Goal: Entertainment & Leisure: Consume media (video, audio)

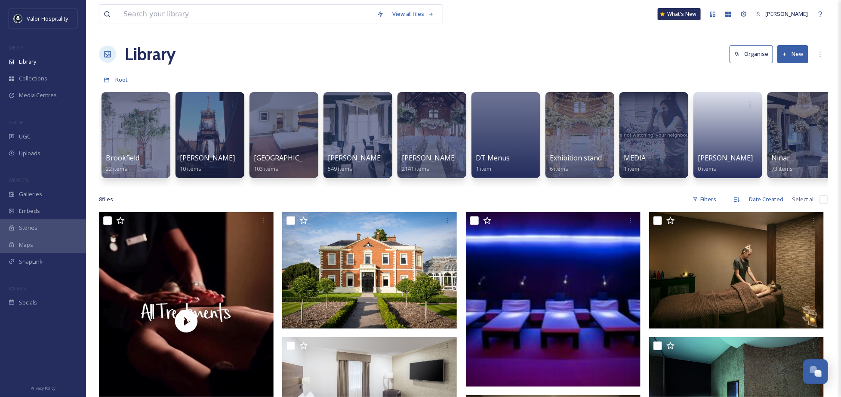
click at [468, 58] on div "Library Organise New" at bounding box center [463, 54] width 729 height 26
click at [642, 118] on div at bounding box center [654, 135] width 70 height 88
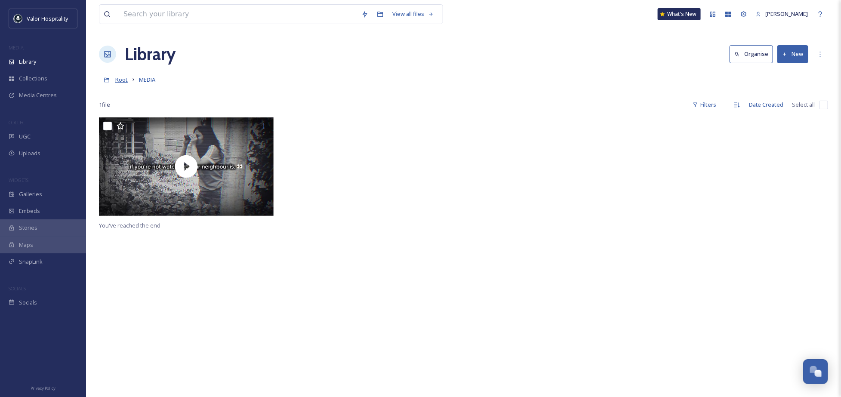
click at [122, 83] on span "Root" at bounding box center [121, 80] width 12 height 8
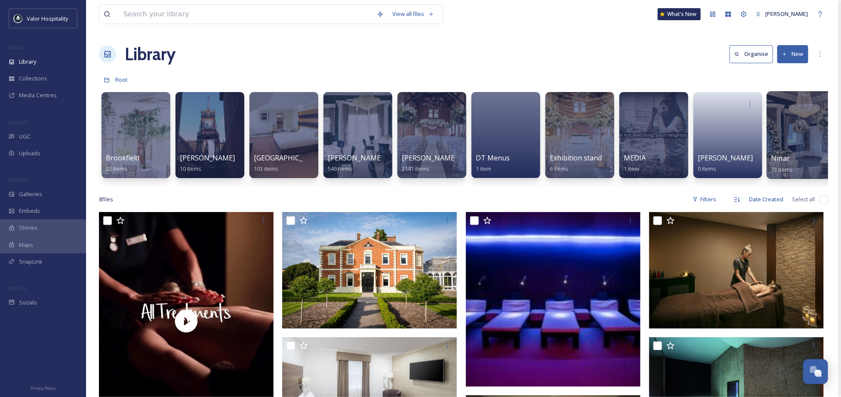
click at [780, 133] on div at bounding box center [802, 135] width 70 height 88
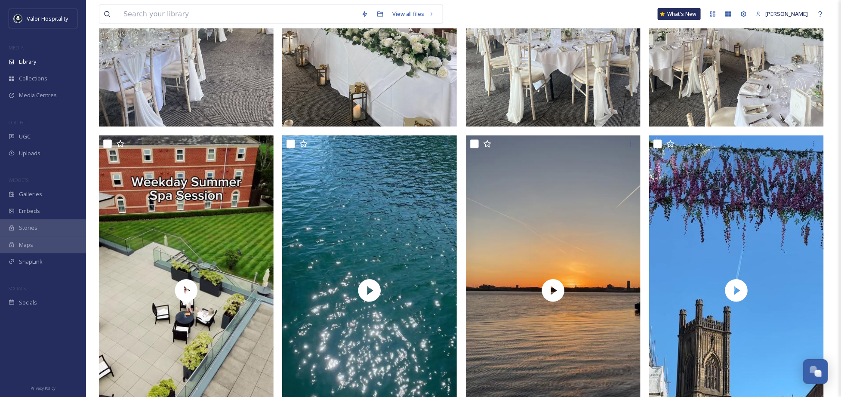
scroll to position [631, 0]
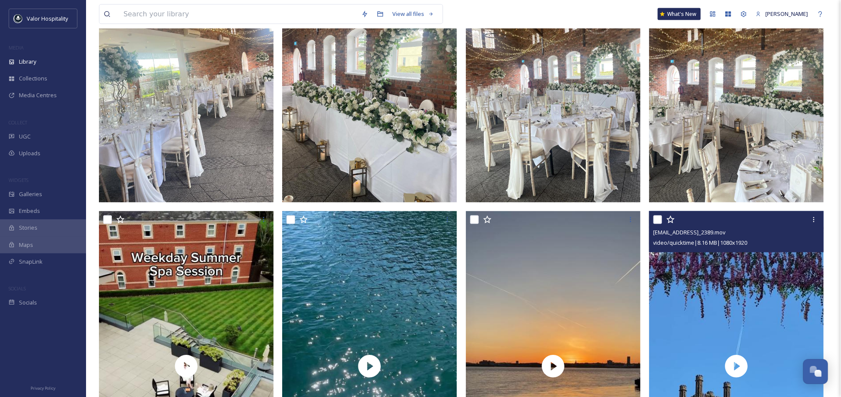
click at [658, 220] on input "checkbox" at bounding box center [658, 220] width 9 height 9
checkbox input "true"
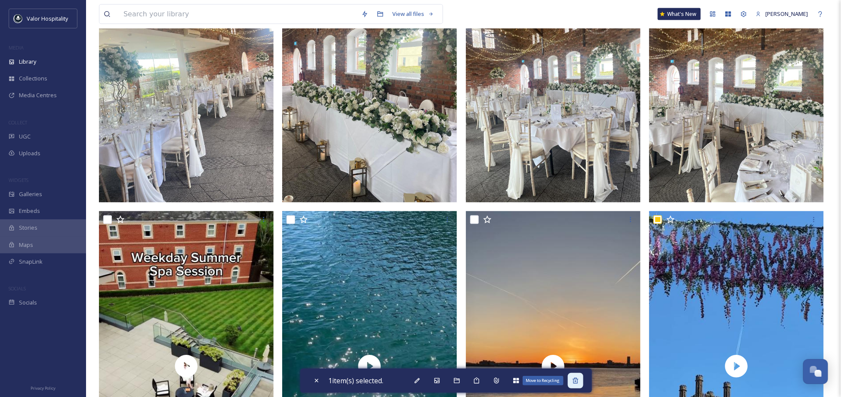
click at [578, 379] on icon at bounding box center [576, 381] width 6 height 6
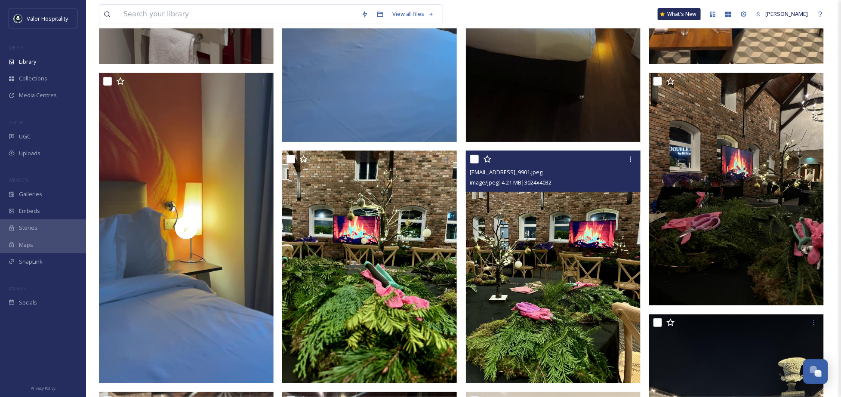
scroll to position [2811, 0]
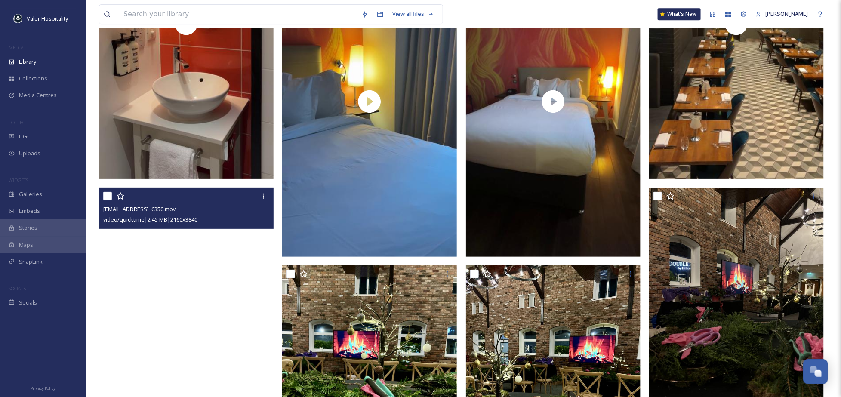
click at [180, 309] on video "ext_1752671382.925278_ninar.elkak@valoreurope.com-IMG_6350.mov" at bounding box center [186, 343] width 175 height 311
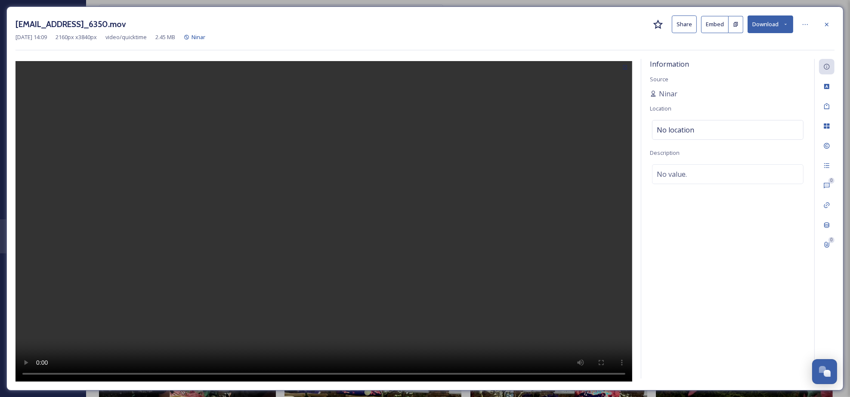
click at [323, 261] on video at bounding box center [323, 222] width 617 height 322
click at [304, 308] on video at bounding box center [323, 222] width 617 height 322
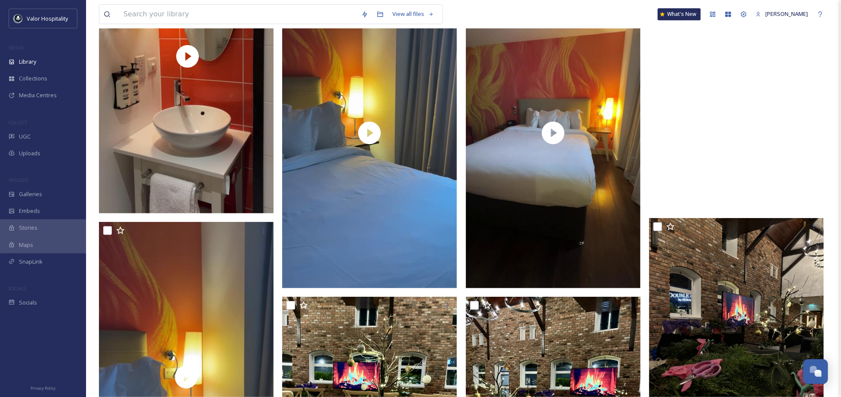
click at [755, 108] on video "ext_1752671385.917791_ninar.elkak@valoreurope.com-IMG_6345.mov" at bounding box center [736, 54] width 175 height 311
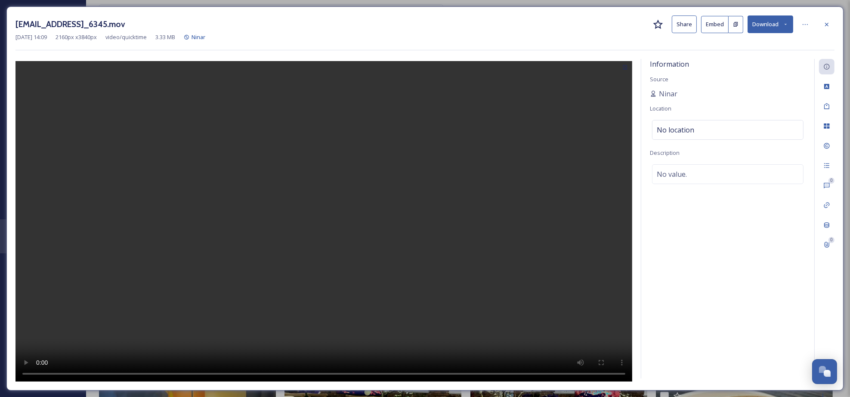
click at [337, 187] on video at bounding box center [323, 222] width 617 height 322
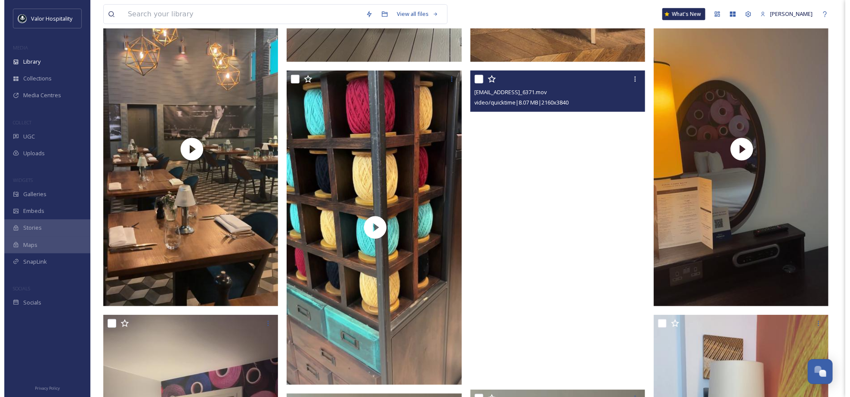
scroll to position [1721, 0]
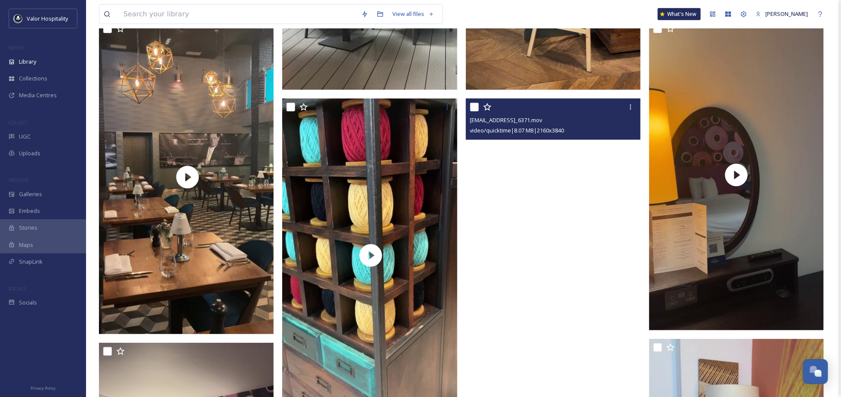
click at [551, 249] on video "ext_1752671846.132398_ninar.elkak@valoreurope.com-IMG_6371.mov" at bounding box center [553, 254] width 175 height 311
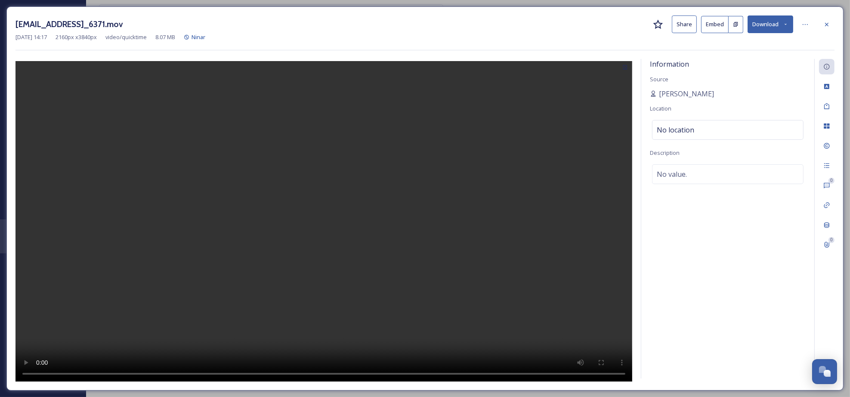
click at [317, 242] on video at bounding box center [323, 222] width 617 height 322
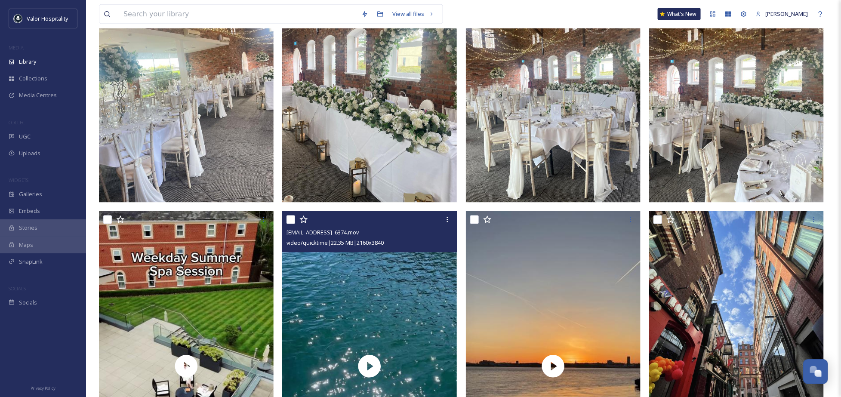
scroll to position [918, 0]
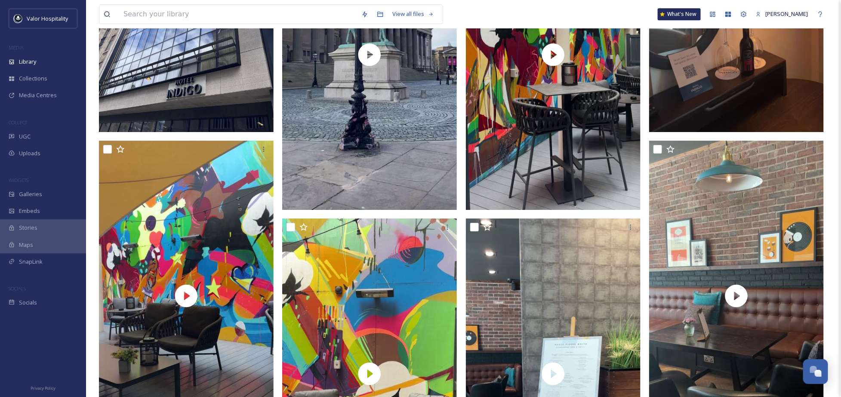
click at [219, 77] on img at bounding box center [186, 15] width 175 height 233
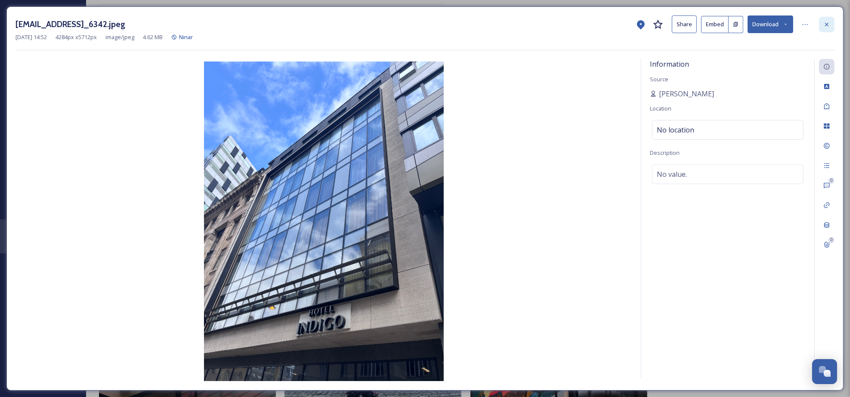
click at [832, 21] on div at bounding box center [826, 24] width 15 height 15
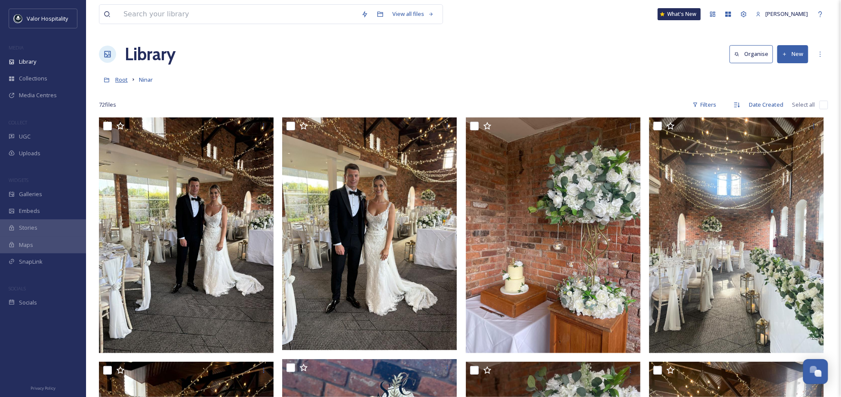
click at [123, 77] on span "Root" at bounding box center [121, 80] width 12 height 8
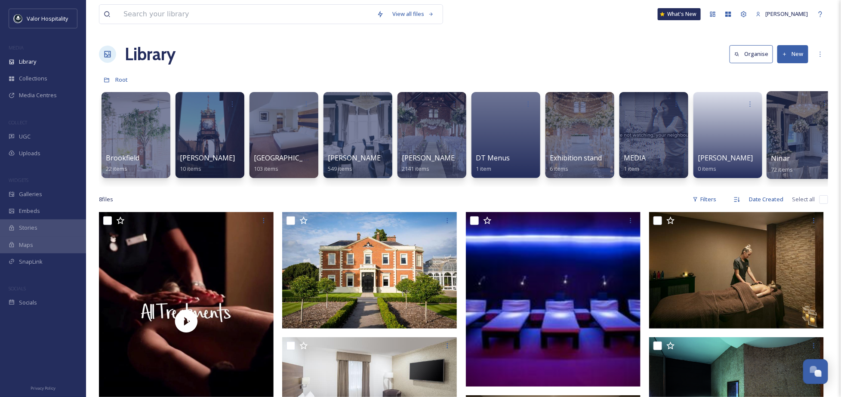
click at [789, 126] on div at bounding box center [802, 135] width 70 height 88
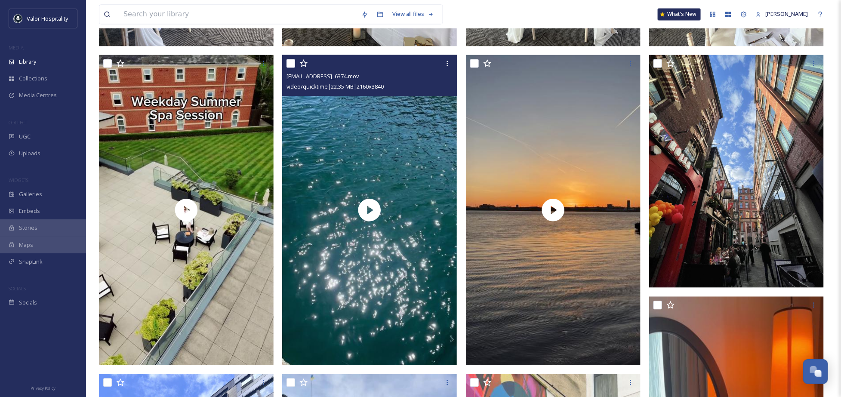
scroll to position [918, 0]
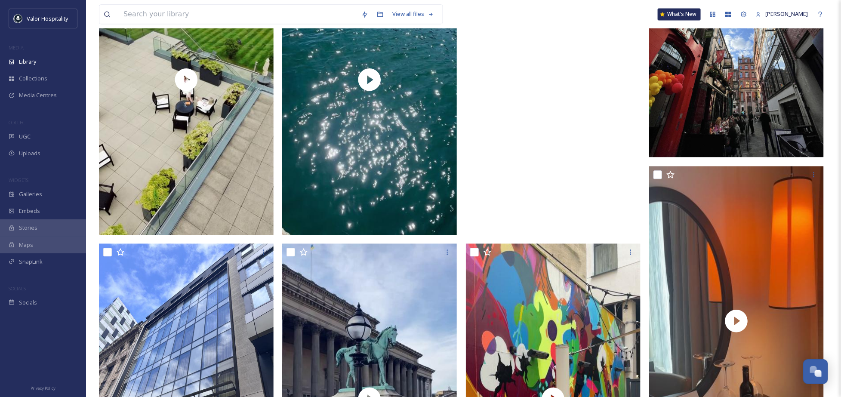
click at [568, 164] on video "ext_1752674008.103416_ninar.elkak@valoreurope.com-IMG_2413.mov" at bounding box center [553, 79] width 175 height 311
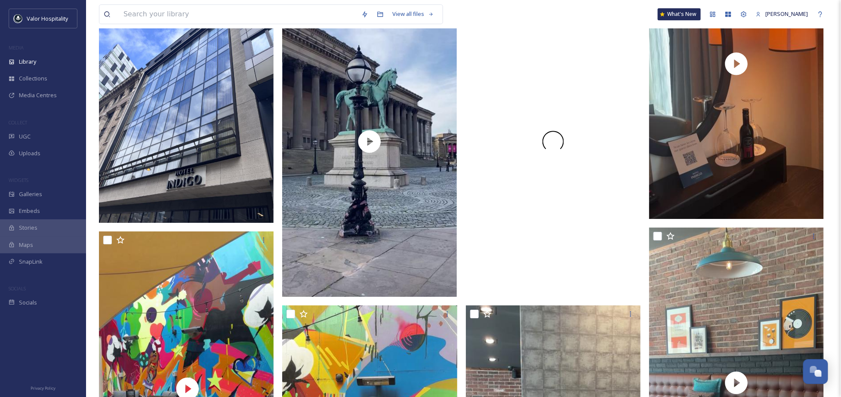
scroll to position [1147, 0]
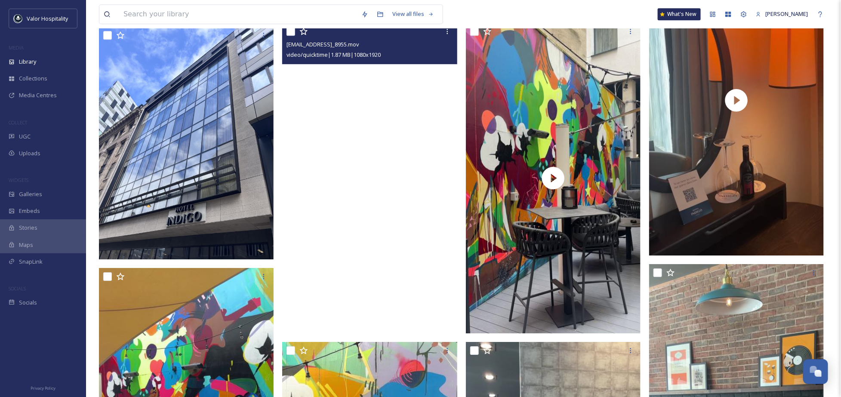
click at [425, 251] on video "ext_1752673935.707661_ninar.elkak@valoreurope.com-IMG_8955.mov" at bounding box center [369, 178] width 175 height 311
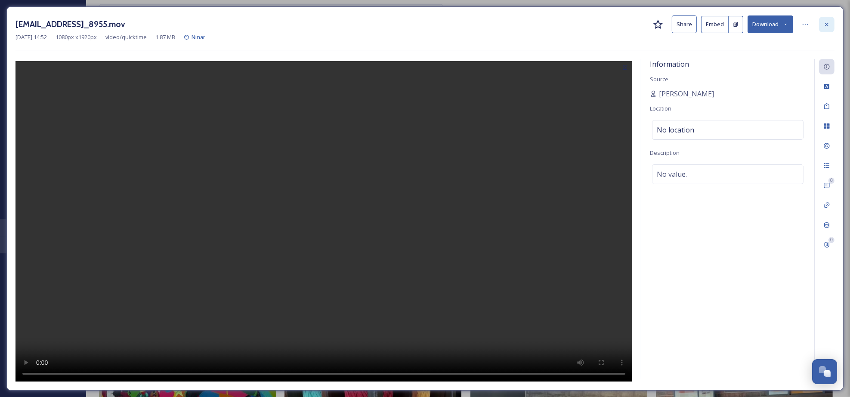
click at [828, 19] on div at bounding box center [826, 24] width 15 height 15
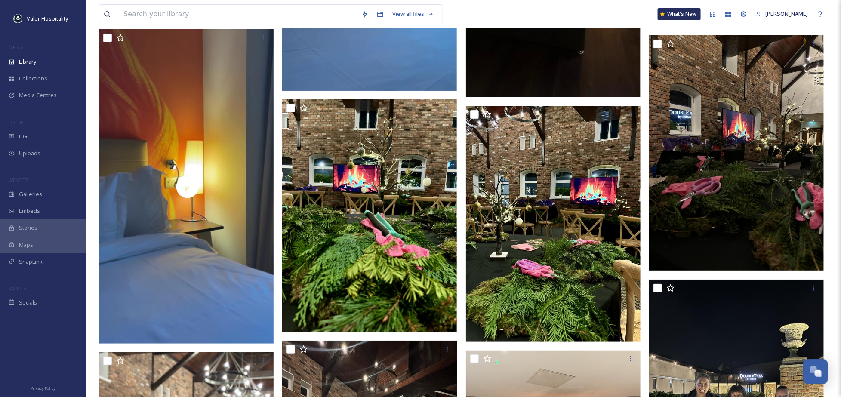
scroll to position [2983, 0]
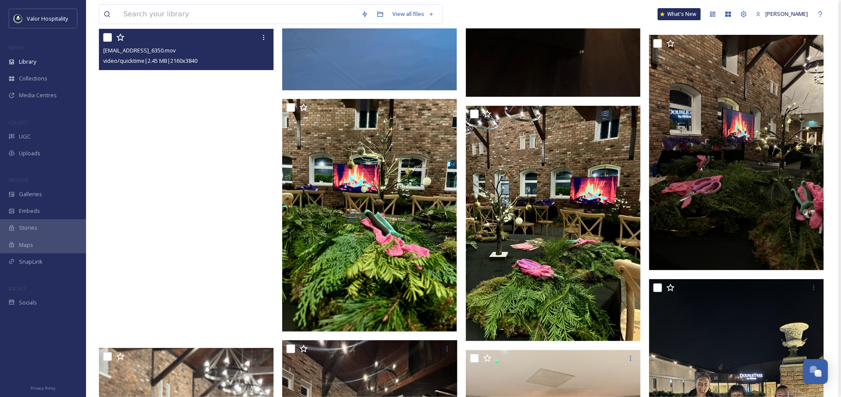
click at [256, 232] on video "ext_1752671382.925278_ninar.elkak@valoreurope.com-IMG_6350.mov" at bounding box center [186, 184] width 175 height 311
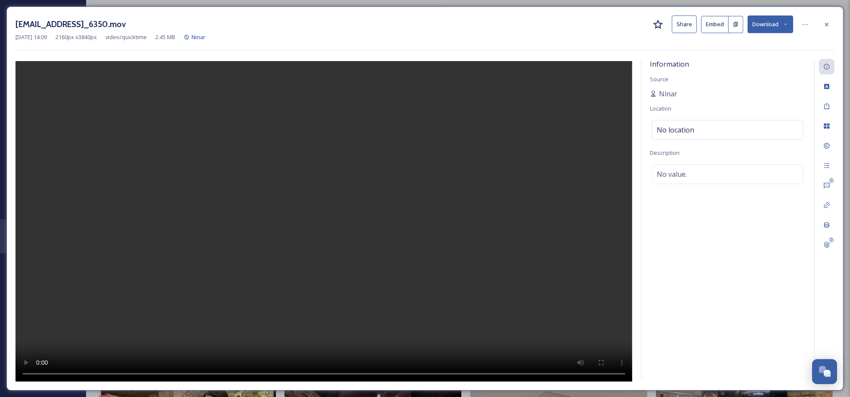
click at [372, 208] on video at bounding box center [323, 222] width 617 height 322
click at [828, 24] on icon at bounding box center [826, 24] width 7 height 7
